Goal: Task Accomplishment & Management: Manage account settings

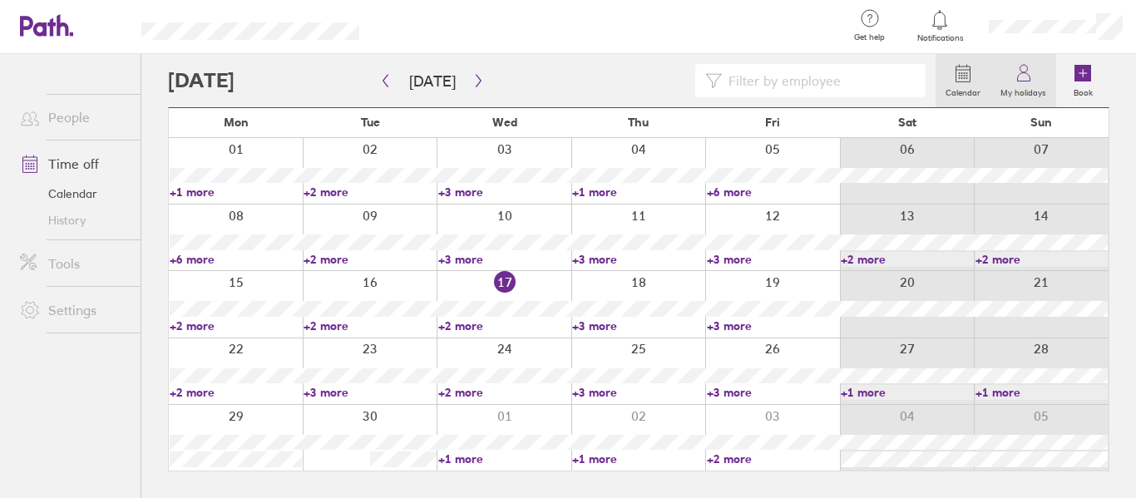
click at [1040, 75] on link "My holidays" at bounding box center [1024, 80] width 66 height 53
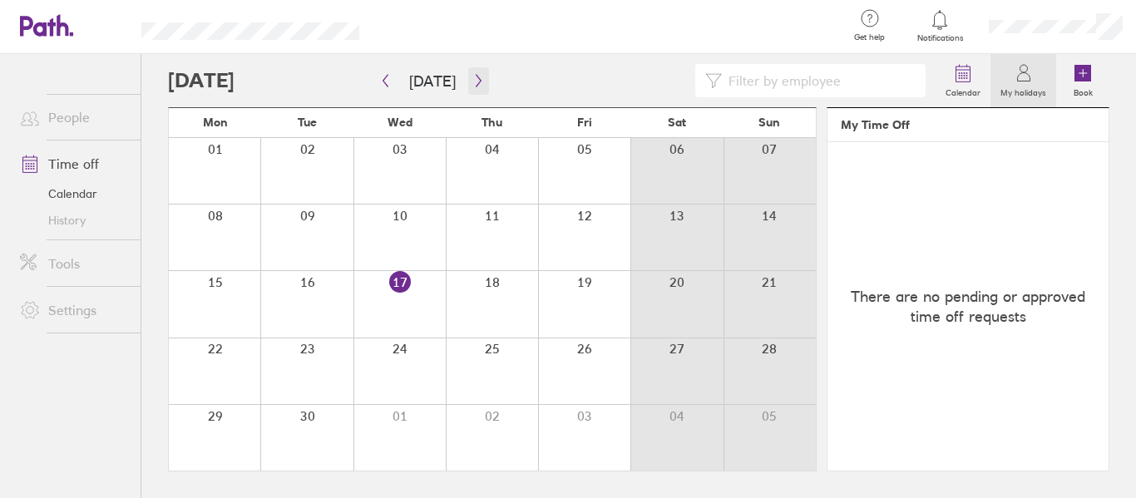
click at [468, 86] on button "button" at bounding box center [478, 80] width 21 height 27
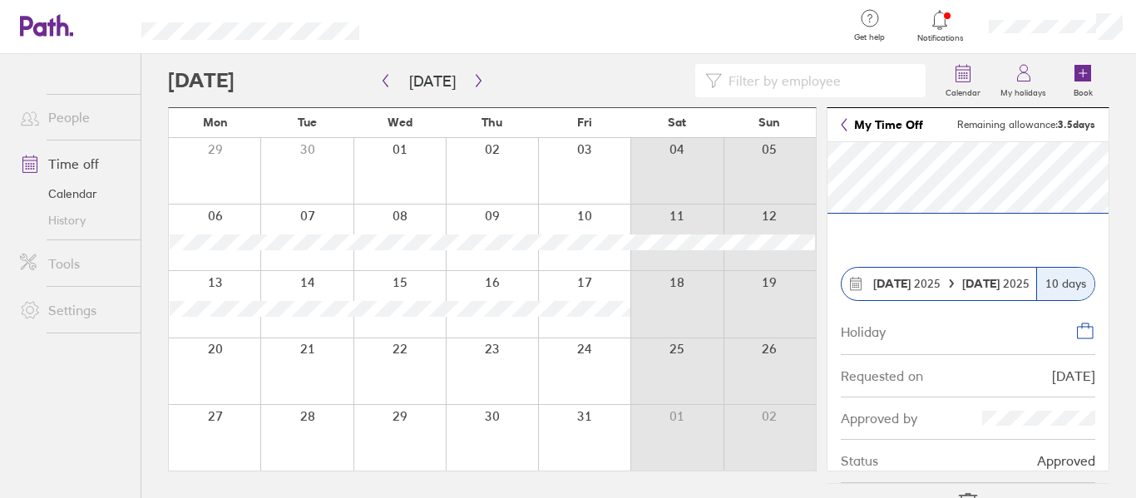
click at [964, 496] on icon at bounding box center [967, 504] width 17 height 20
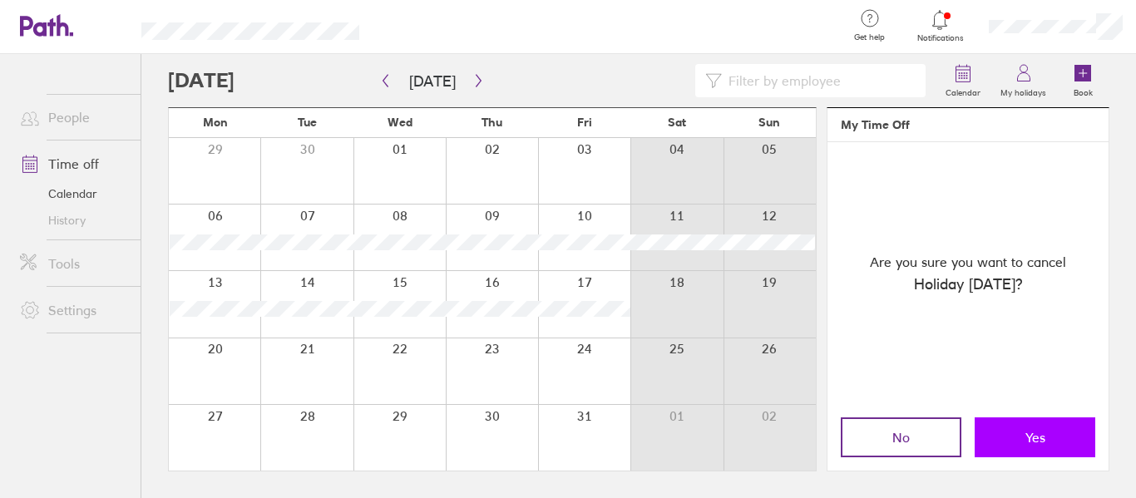
click at [991, 436] on button "Yes" at bounding box center [1035, 438] width 121 height 40
